Goal: Information Seeking & Learning: Learn about a topic

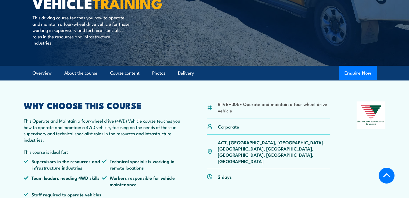
scroll to position [125, 0]
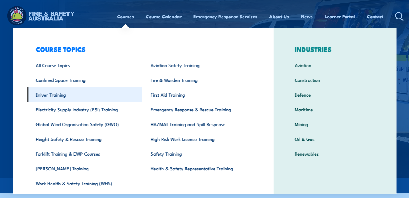
click at [50, 97] on link "Driver Training" at bounding box center [84, 94] width 115 height 15
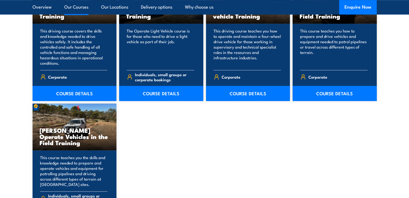
scroll to position [439, 0]
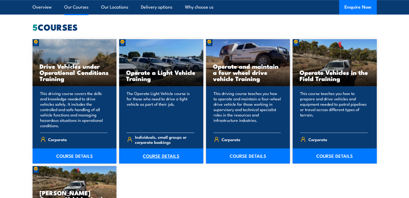
click at [154, 157] on link "COURSE DETAILS" at bounding box center [161, 156] width 84 height 15
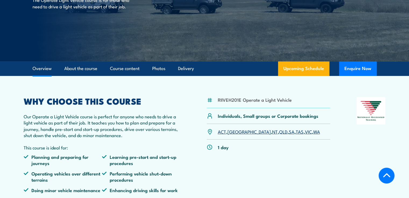
scroll to position [125, 0]
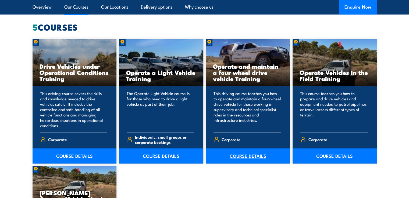
click at [238, 156] on link "COURSE DETAILS" at bounding box center [248, 156] width 84 height 15
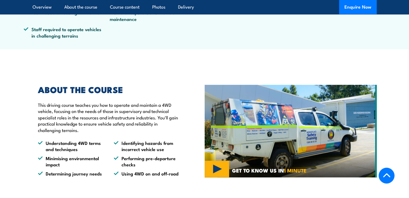
scroll to position [313, 0]
